Goal: Information Seeking & Learning: Learn about a topic

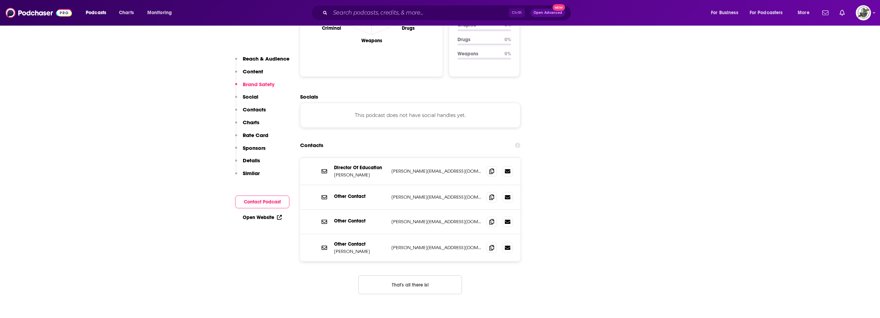
scroll to position [761, 0]
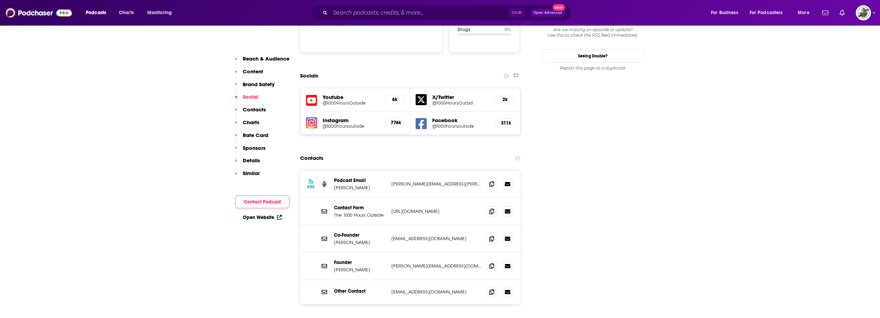
scroll to position [761, 0]
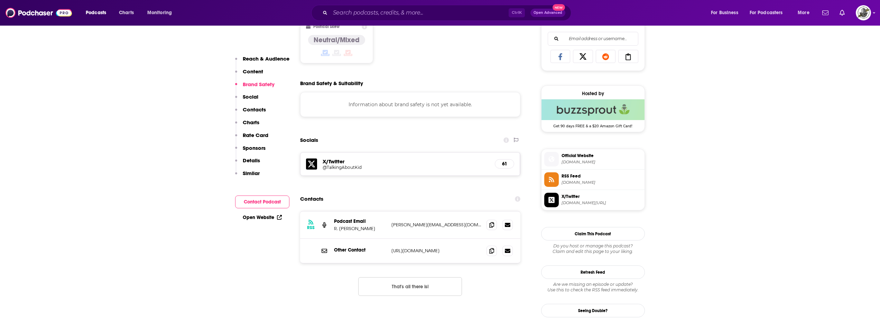
scroll to position [450, 0]
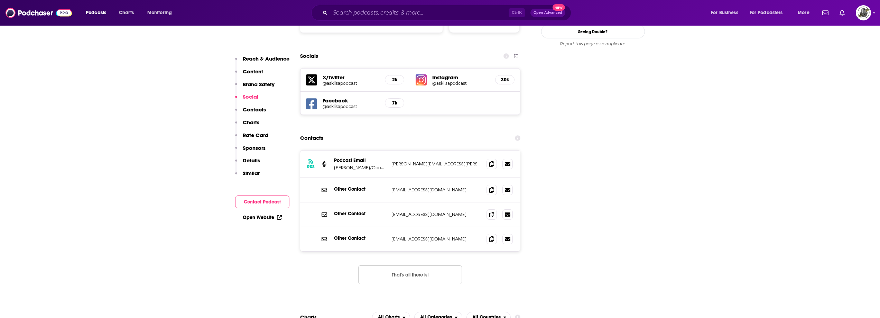
scroll to position [761, 0]
